Goal: Find specific page/section: Find specific page/section

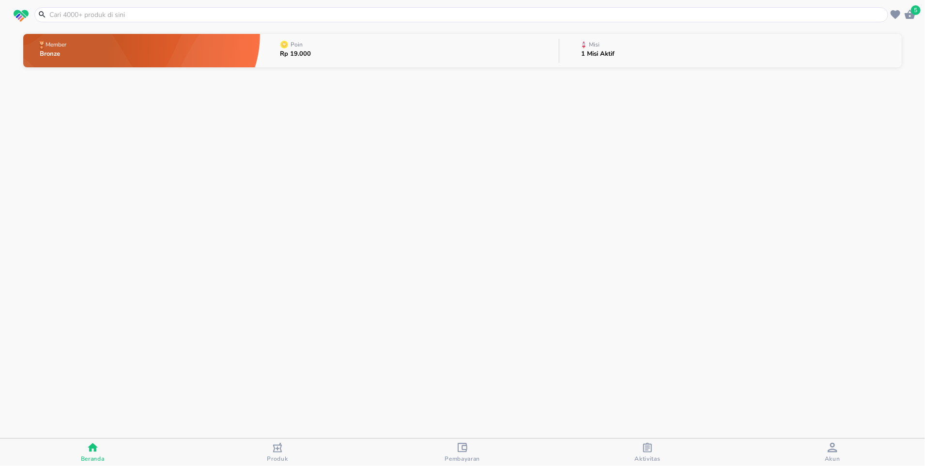
click at [467, 450] on div "Pembayaran" at bounding box center [462, 453] width 35 height 20
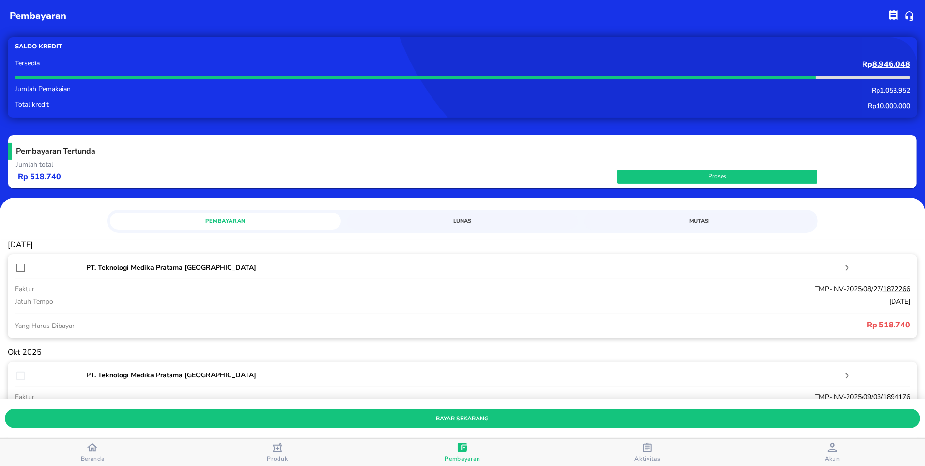
drag, startPoint x: 847, startPoint y: 453, endPoint x: 836, endPoint y: 453, distance: 10.7
click at [847, 453] on span "Akun" at bounding box center [832, 453] width 179 height 20
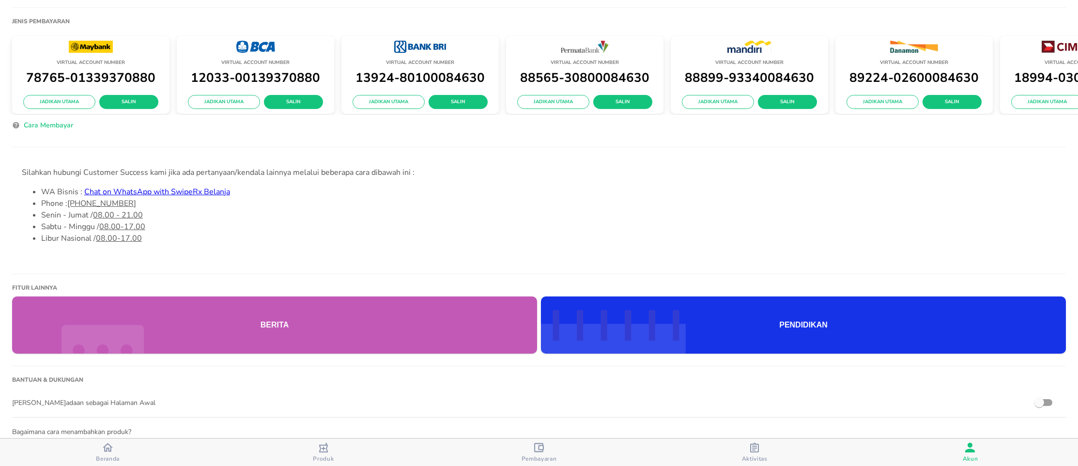
scroll to position [336, 0]
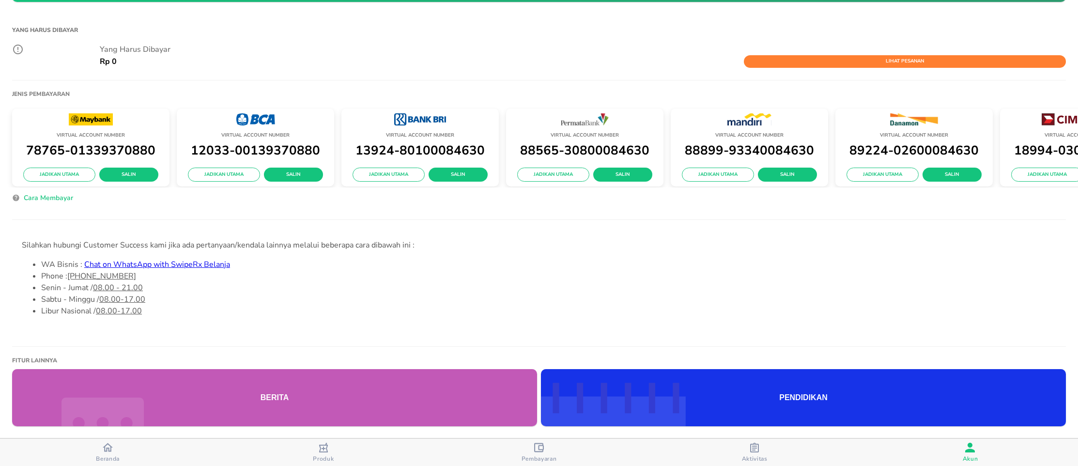
click at [222, 34] on h1 "Yang Harus Dibayar" at bounding box center [539, 29] width 1054 height 17
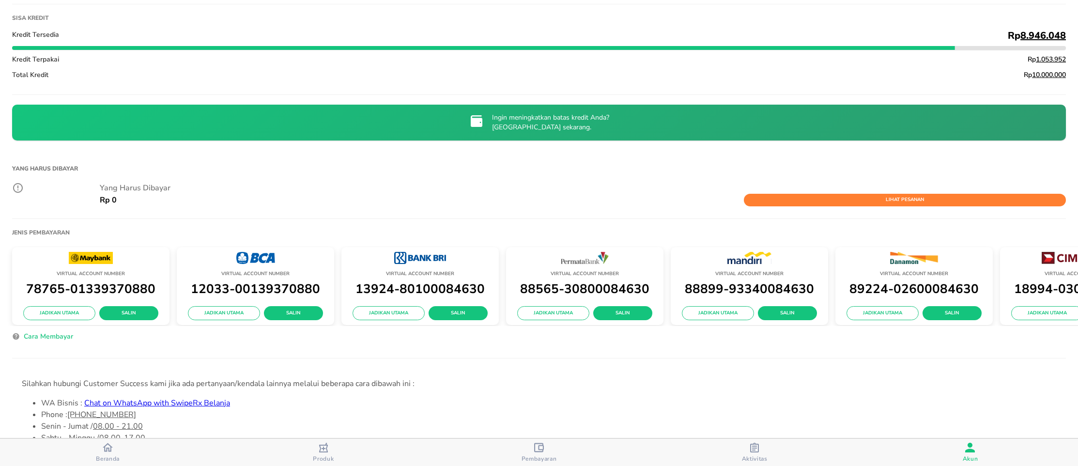
scroll to position [0, 0]
